Goal: Find specific page/section: Find specific page/section

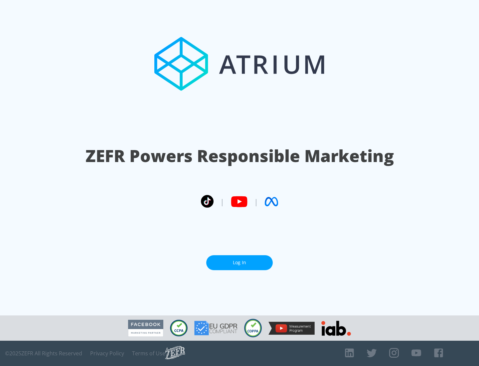
click at [239, 262] on link "Log In" at bounding box center [239, 262] width 67 height 15
